Goal: Entertainment & Leisure: Consume media (video, audio)

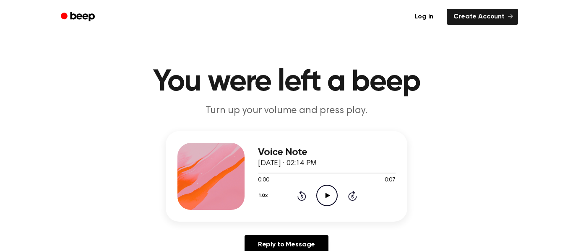
click at [328, 199] on icon "Play Audio" at bounding box center [326, 195] width 21 height 21
click at [334, 191] on icon "Play Audio" at bounding box center [326, 195] width 21 height 21
click at [323, 193] on icon "Play Audio" at bounding box center [326, 195] width 21 height 21
click at [321, 194] on icon "Play Audio" at bounding box center [326, 195] width 21 height 21
click at [329, 193] on icon "Play Audio" at bounding box center [326, 195] width 21 height 21
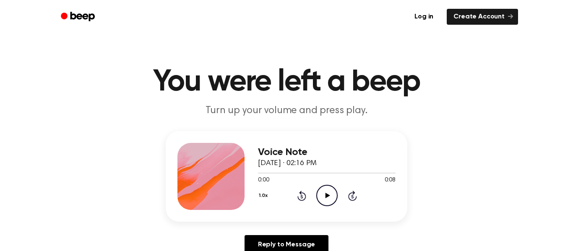
click at [324, 198] on icon "Play Audio" at bounding box center [326, 195] width 21 height 21
click at [323, 196] on icon "Play Audio" at bounding box center [326, 195] width 21 height 21
click at [322, 197] on icon "Play Audio" at bounding box center [326, 195] width 21 height 21
click at [327, 195] on icon at bounding box center [327, 195] width 5 height 5
click at [320, 197] on icon "Play Audio" at bounding box center [326, 195] width 21 height 21
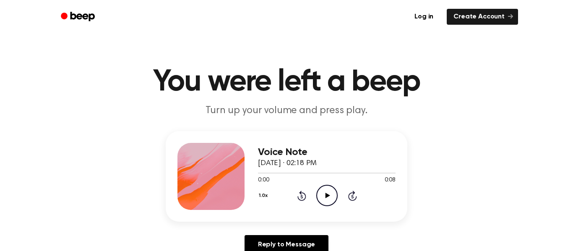
click at [326, 199] on icon "Play Audio" at bounding box center [326, 195] width 21 height 21
click at [329, 201] on icon "Play Audio" at bounding box center [326, 195] width 21 height 21
click at [323, 201] on icon "Play Audio" at bounding box center [326, 195] width 21 height 21
click at [331, 203] on icon "Play Audio" at bounding box center [326, 195] width 21 height 21
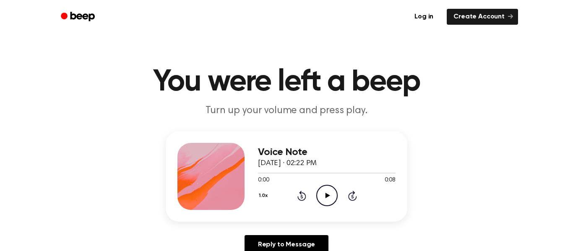
click at [315, 195] on div "1.0x Rewind 5 seconds Play Audio Skip 5 seconds" at bounding box center [327, 195] width 138 height 21
click at [318, 193] on icon "Play Audio" at bounding box center [326, 195] width 21 height 21
click at [323, 198] on icon "Play Audio" at bounding box center [326, 195] width 21 height 21
click at [333, 181] on div "0:00 0:07" at bounding box center [327, 180] width 138 height 9
click at [328, 197] on icon "Play Audio" at bounding box center [326, 195] width 21 height 21
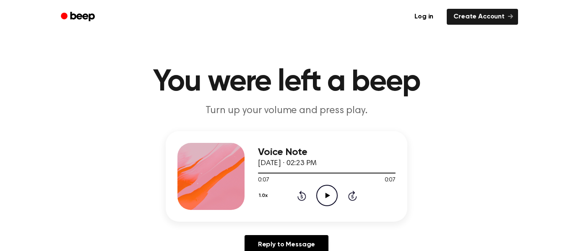
click at [330, 188] on icon "Play Audio" at bounding box center [326, 195] width 21 height 21
click at [315, 194] on div "1.0x Rewind 5 seconds Play Audio Skip 5 seconds" at bounding box center [327, 195] width 138 height 21
click at [339, 194] on div "1.0x Rewind 5 seconds Play Audio Skip 5 seconds" at bounding box center [327, 195] width 138 height 21
click at [328, 190] on icon "Play Audio" at bounding box center [326, 195] width 21 height 21
click at [319, 197] on icon "Play Audio" at bounding box center [326, 195] width 21 height 21
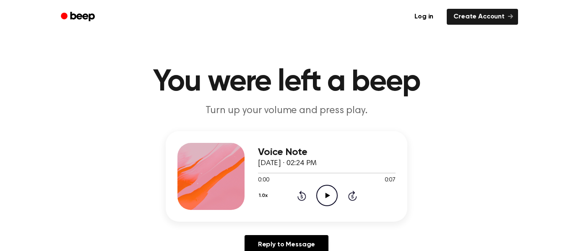
click at [331, 194] on icon "Play Audio" at bounding box center [326, 195] width 21 height 21
click at [320, 198] on icon "Play Audio" at bounding box center [326, 195] width 21 height 21
click at [333, 192] on icon "Play Audio" at bounding box center [326, 195] width 21 height 21
click at [328, 200] on icon "Play Audio" at bounding box center [326, 195] width 21 height 21
click at [319, 198] on icon "Play Audio" at bounding box center [326, 195] width 21 height 21
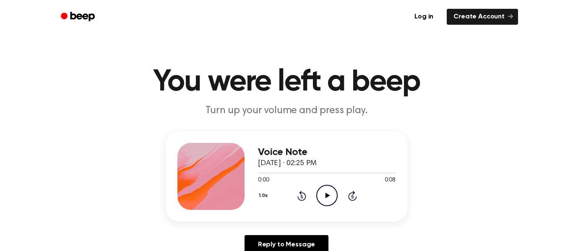
click at [320, 195] on icon "Play Audio" at bounding box center [326, 195] width 21 height 21
click at [320, 197] on icon "Play Audio" at bounding box center [326, 195] width 21 height 21
click at [322, 192] on icon "Play Audio" at bounding box center [326, 195] width 21 height 21
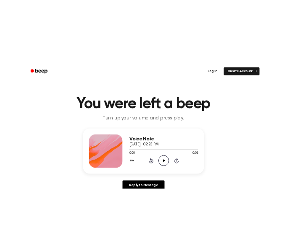
scroll to position [10, 0]
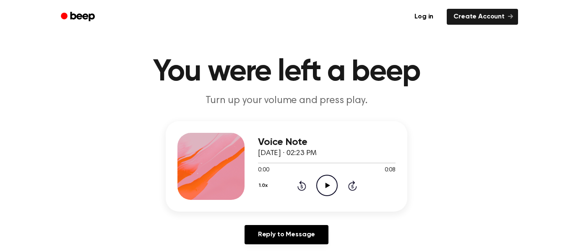
click at [348, 117] on main "You were left a beep Turn up your volume and press play. Voice Note October 14,…" at bounding box center [286, 248] width 573 height 517
click at [335, 193] on icon "Play Audio" at bounding box center [326, 185] width 21 height 21
click at [264, 117] on main "You were left a beep Turn up your volume and press play. Voice Note October 14,…" at bounding box center [286, 248] width 573 height 517
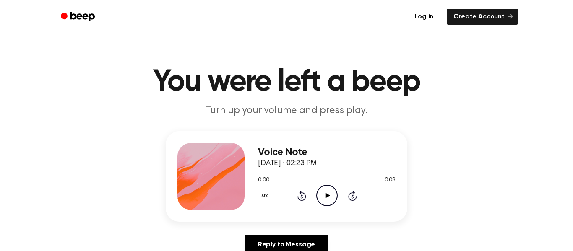
click at [330, 195] on icon "Play Audio" at bounding box center [326, 195] width 21 height 21
